Goal: Task Accomplishment & Management: Manage account settings

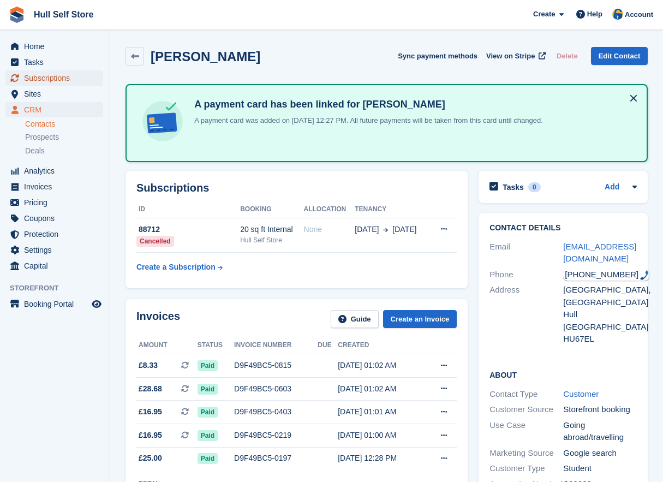
click at [50, 81] on span "Subscriptions" at bounding box center [57, 77] width 66 height 15
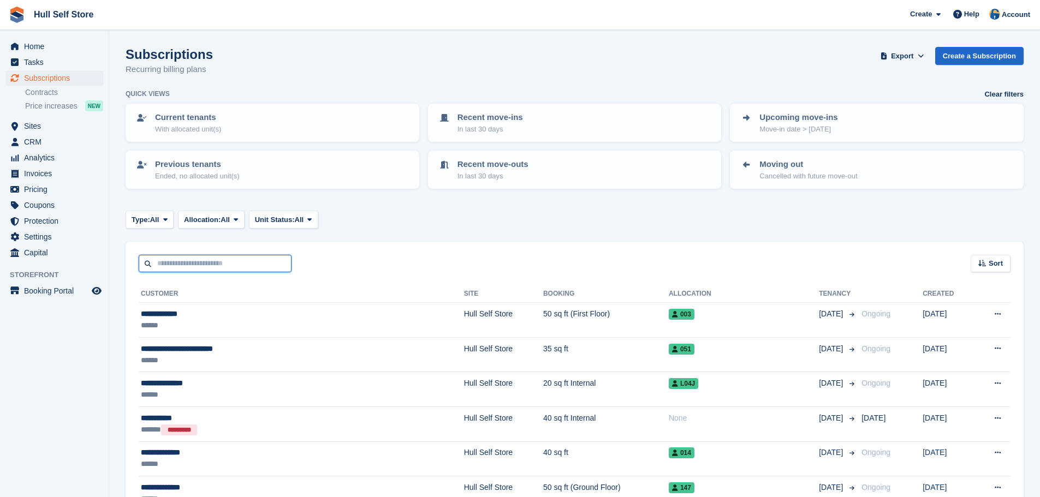
click at [219, 264] on input "text" at bounding box center [215, 264] width 153 height 18
click at [354, 226] on div "Type: All All Upcoming Previous Active Ending Allocation: All All Allocated Una…" at bounding box center [575, 220] width 898 height 18
click at [270, 265] on input "text" at bounding box center [215, 264] width 153 height 18
click at [367, 219] on div "Type: All All Upcoming Previous Active Ending Allocation: All All Allocated Una…" at bounding box center [575, 220] width 898 height 18
click at [263, 260] on input "text" at bounding box center [215, 264] width 153 height 18
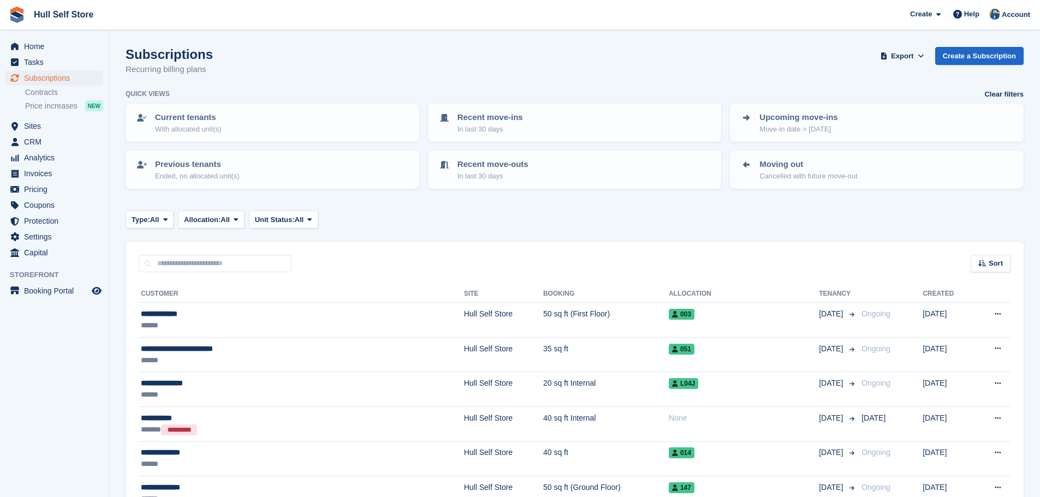
click at [350, 219] on div "Type: All All Upcoming Previous Active Ending Allocation: All All Allocated Una…" at bounding box center [575, 220] width 898 height 18
click at [257, 261] on input "text" at bounding box center [215, 264] width 153 height 18
click at [228, 262] on input "text" at bounding box center [215, 264] width 153 height 18
click at [229, 261] on input "text" at bounding box center [215, 264] width 153 height 18
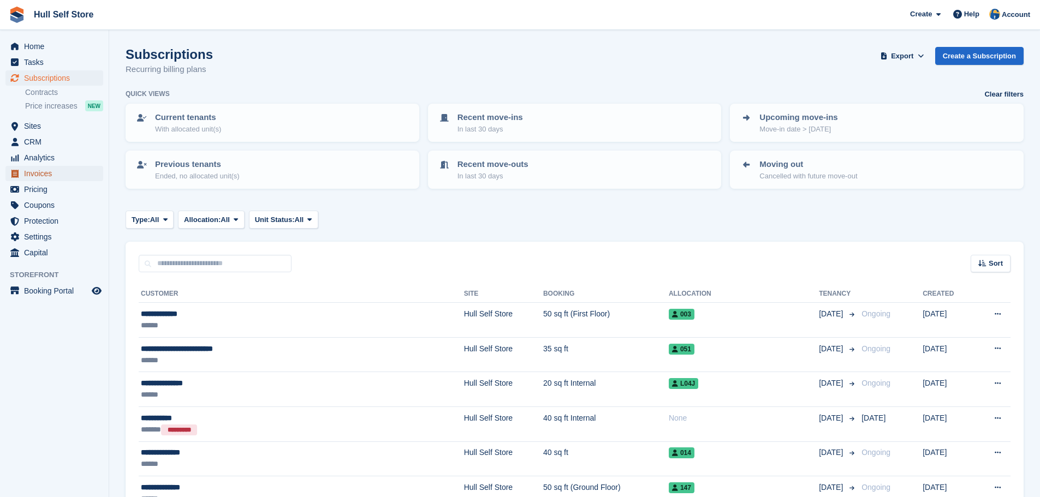
click at [50, 176] on span "Invoices" at bounding box center [57, 173] width 66 height 15
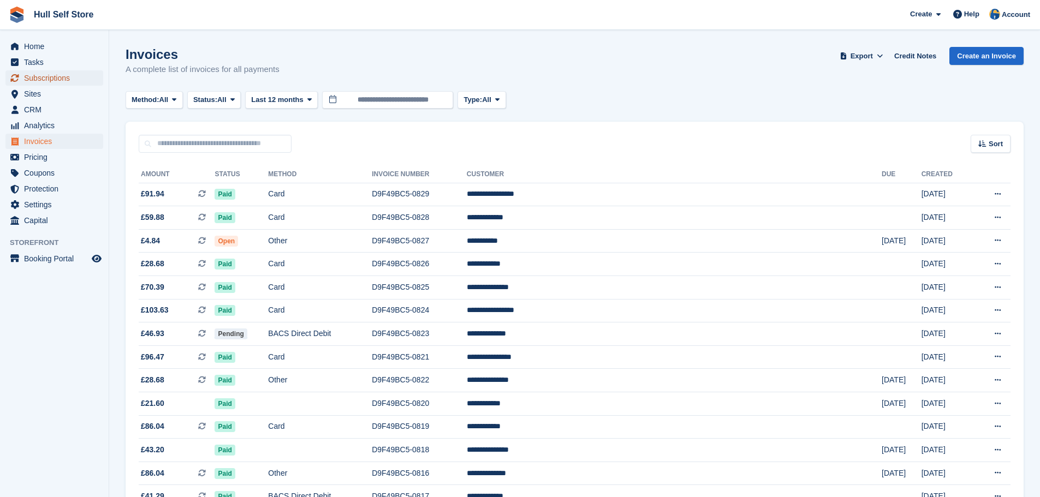
click at [47, 77] on span "Subscriptions" at bounding box center [57, 77] width 66 height 15
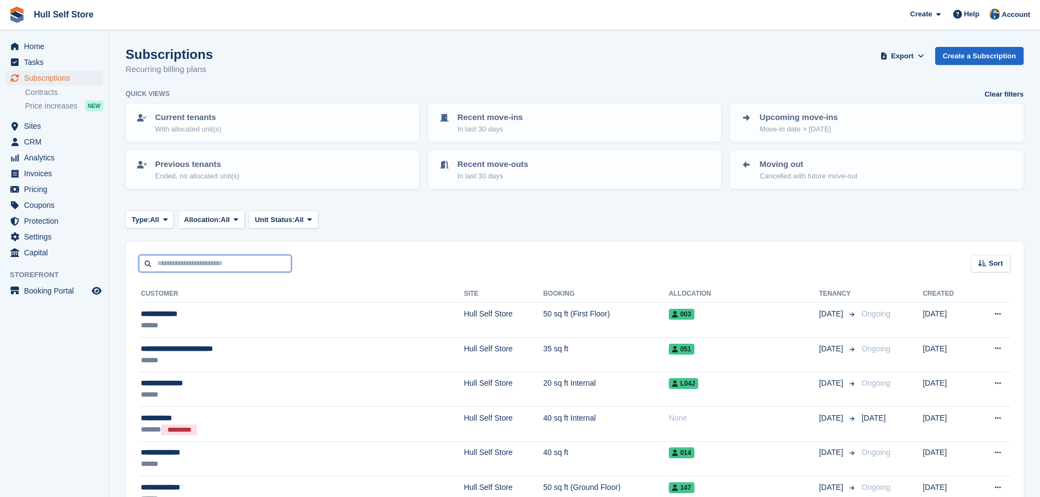
click at [169, 264] on input "text" at bounding box center [215, 264] width 153 height 18
type input "******"
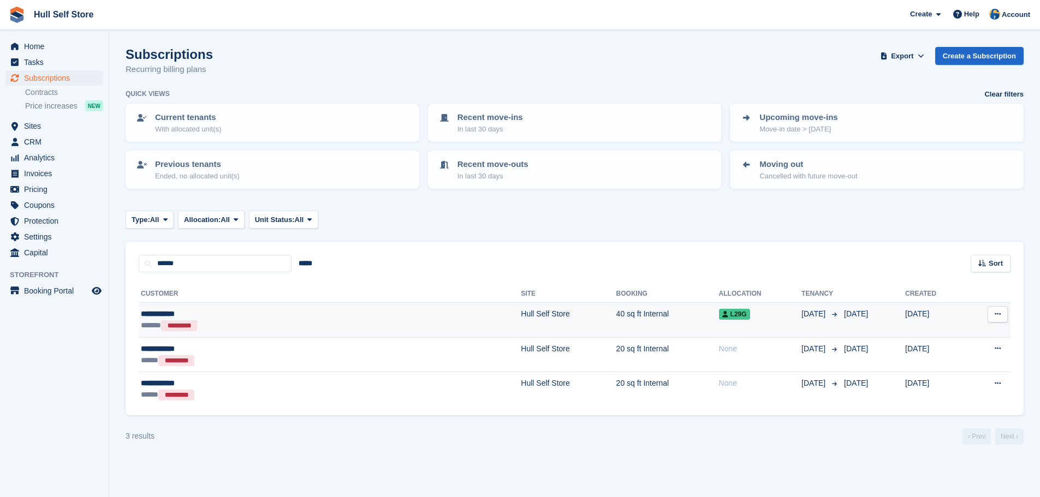
click at [222, 326] on div "****** *********" at bounding box center [238, 325] width 194 height 11
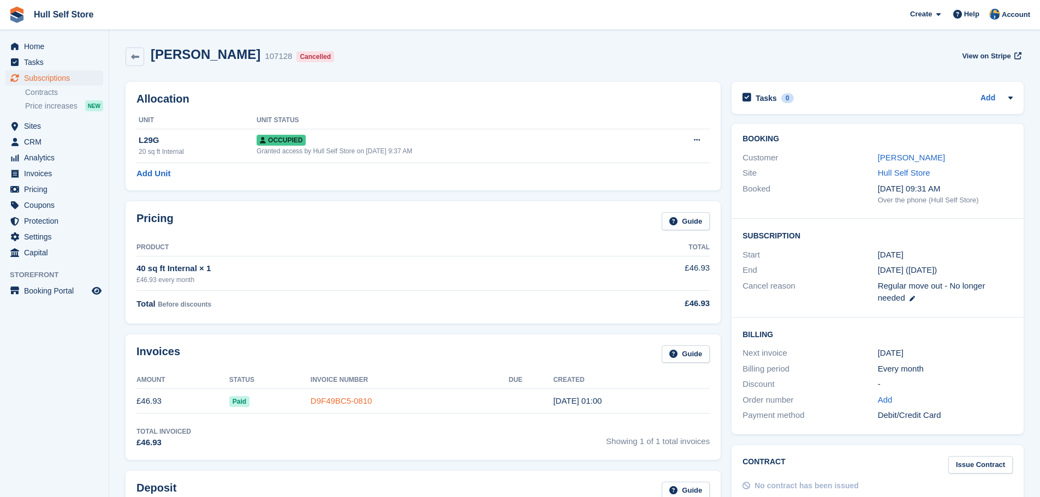
click at [332, 404] on link "D9F49BC5-0810" at bounding box center [342, 400] width 62 height 9
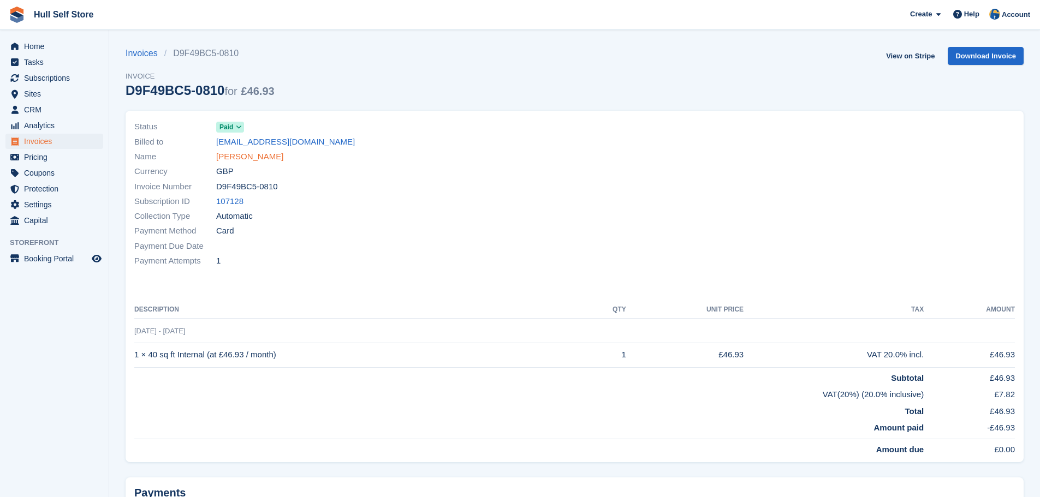
click at [247, 159] on link "Jacob Antell" at bounding box center [249, 157] width 67 height 13
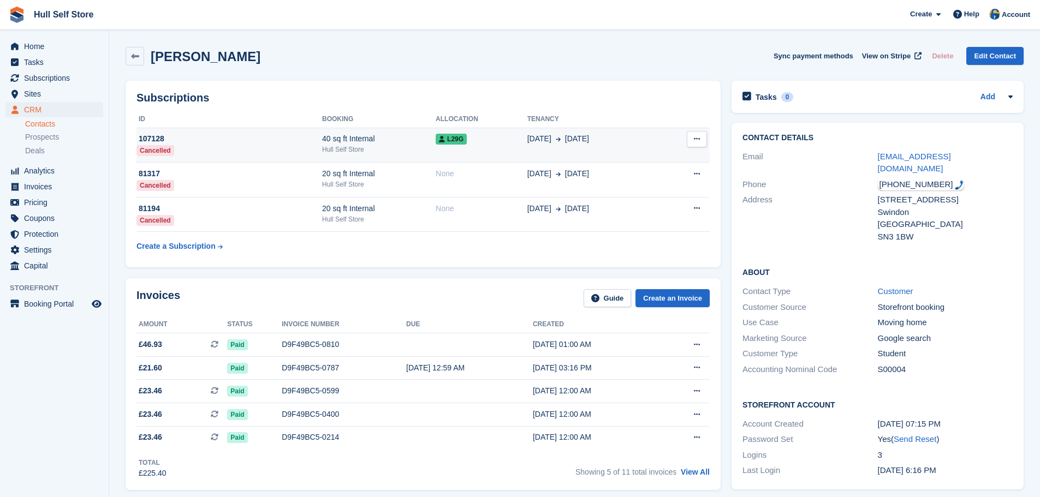
click at [348, 140] on div "40 sq ft Internal" at bounding box center [379, 138] width 114 height 11
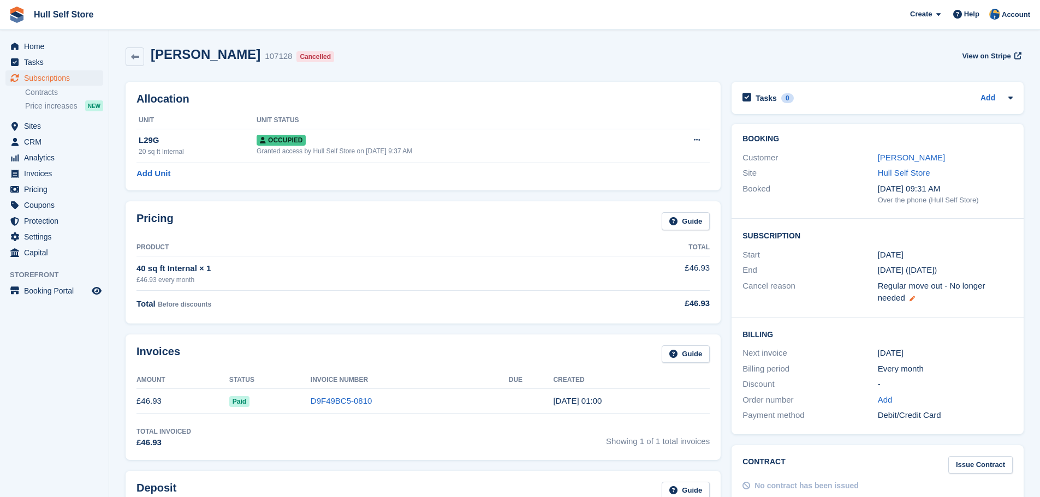
click at [910, 299] on icon at bounding box center [911, 298] width 5 height 5
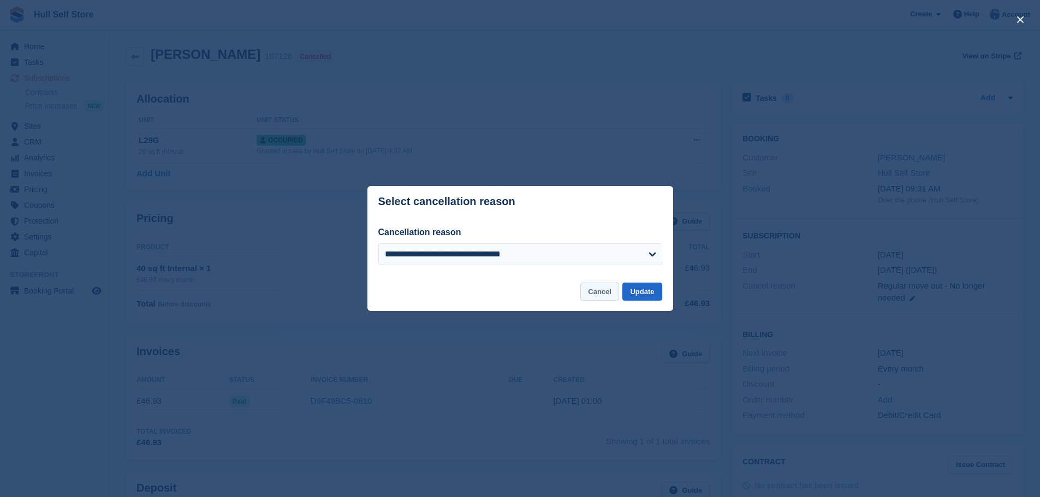
click at [596, 289] on button "Cancel" at bounding box center [599, 292] width 39 height 18
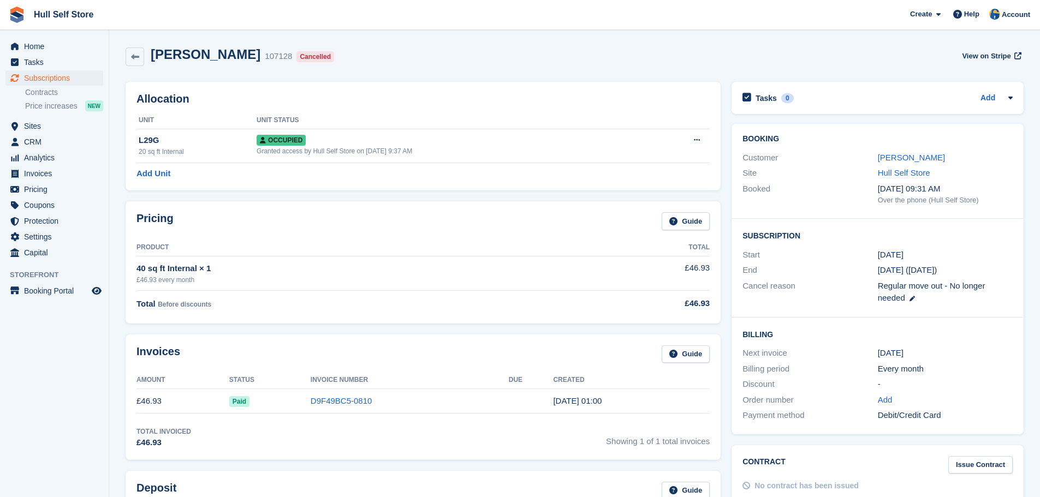
click at [917, 271] on span "22 Sep (today)" at bounding box center [907, 269] width 59 height 9
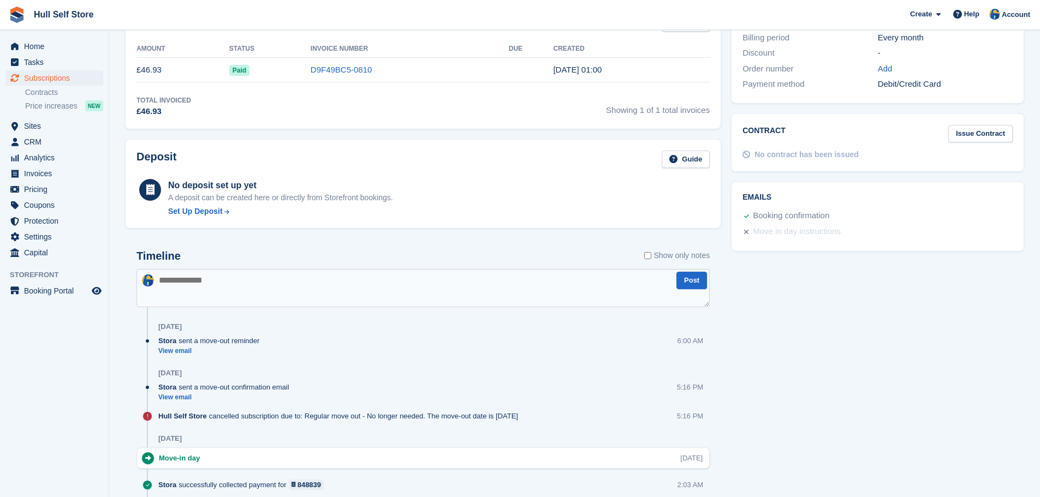
scroll to position [437, 0]
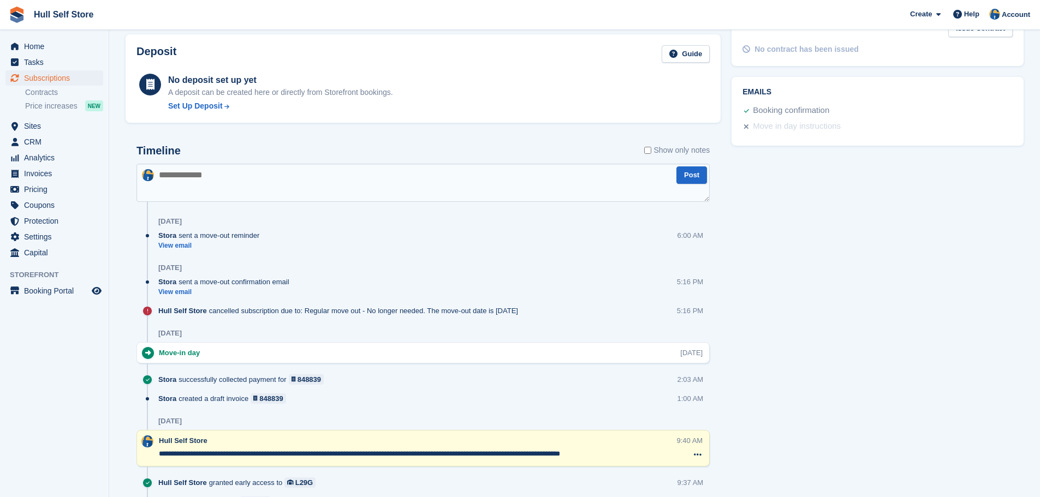
click at [309, 175] on textarea at bounding box center [422, 183] width 573 height 38
type textarea "**********"
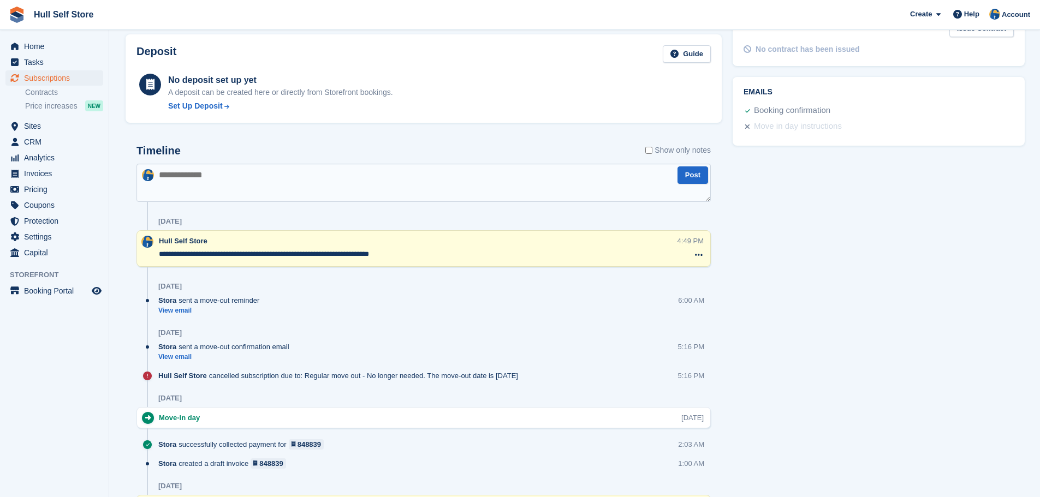
click at [435, 254] on textarea "**********" at bounding box center [418, 254] width 519 height 11
type textarea "**********"
click at [848, 239] on div "Tasks 0 Add No tasks related to Subscription #107128 Booking Customer Jacob Ant…" at bounding box center [878, 157] width 303 height 1035
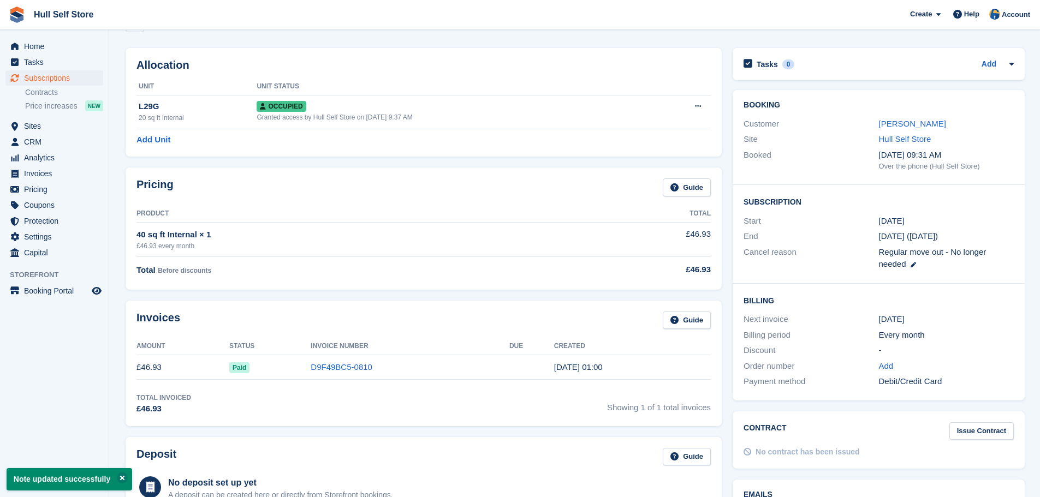
scroll to position [0, 0]
